Goal: Information Seeking & Learning: Understand process/instructions

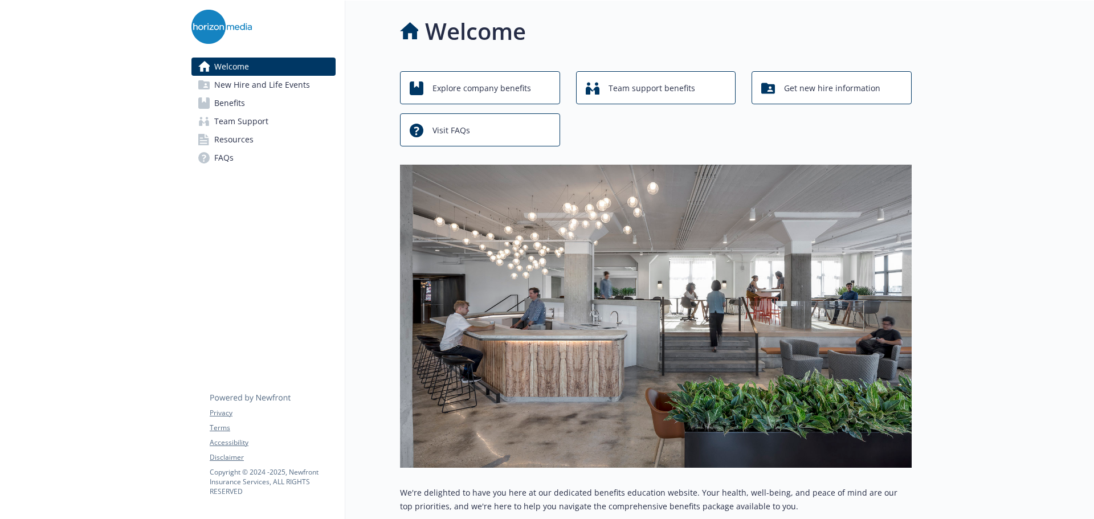
click at [269, 107] on link "Benefits" at bounding box center [264, 103] width 144 height 18
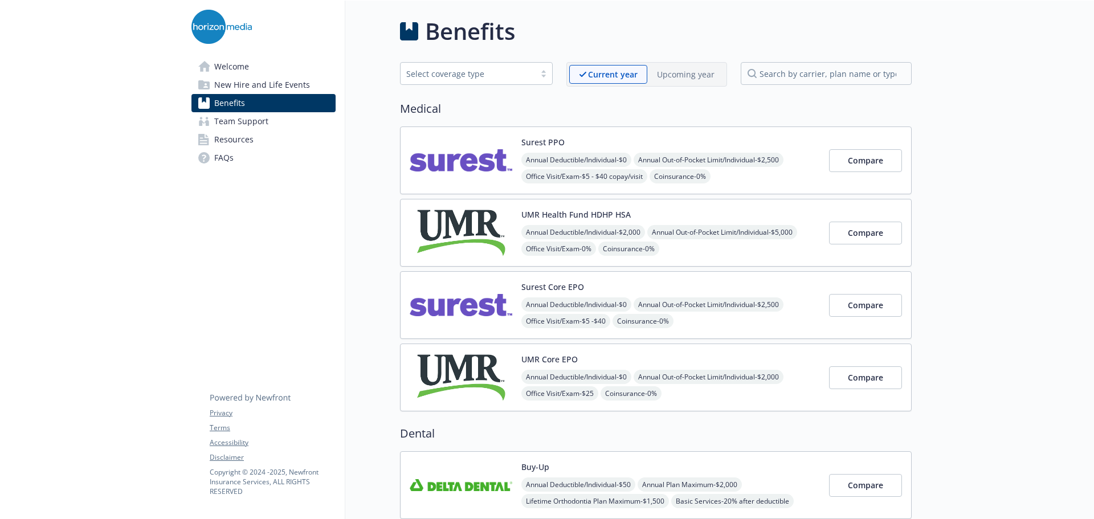
click at [272, 92] on span "New Hire and Life Events" at bounding box center [262, 85] width 96 height 18
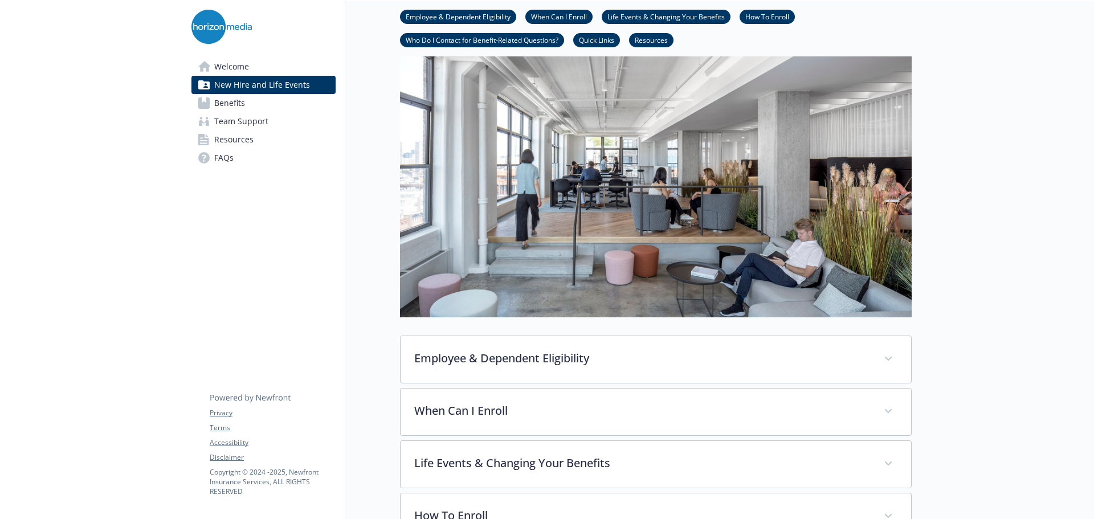
scroll to position [228, 0]
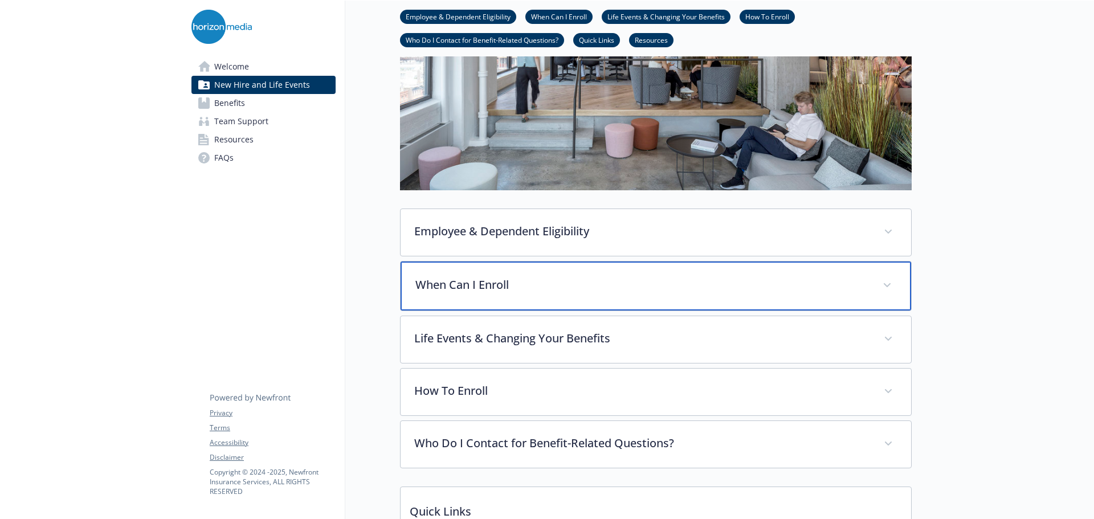
click at [650, 288] on p "When Can I Enroll" at bounding box center [643, 284] width 454 height 17
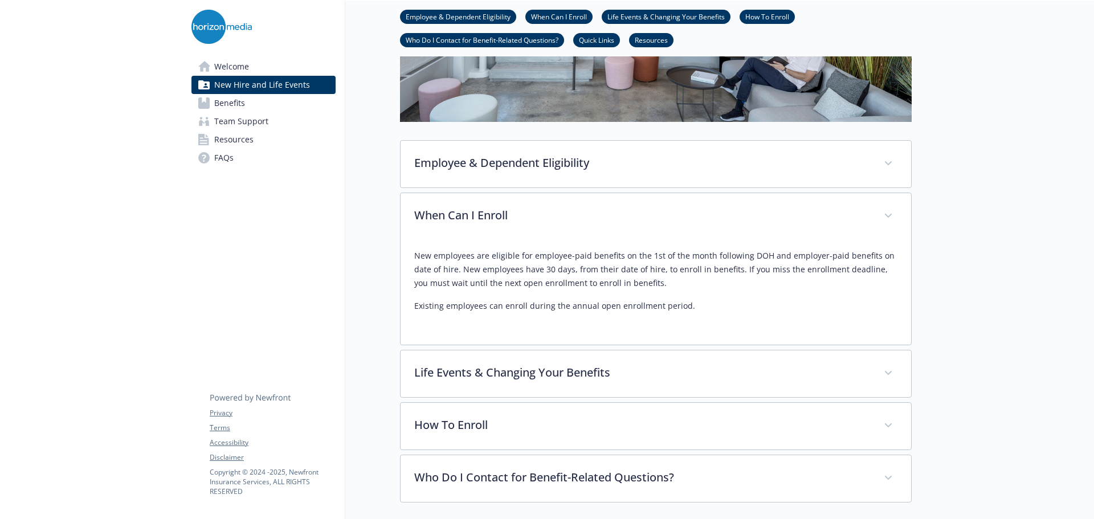
scroll to position [285, 0]
